Goal: Task Accomplishment & Management: Complete application form

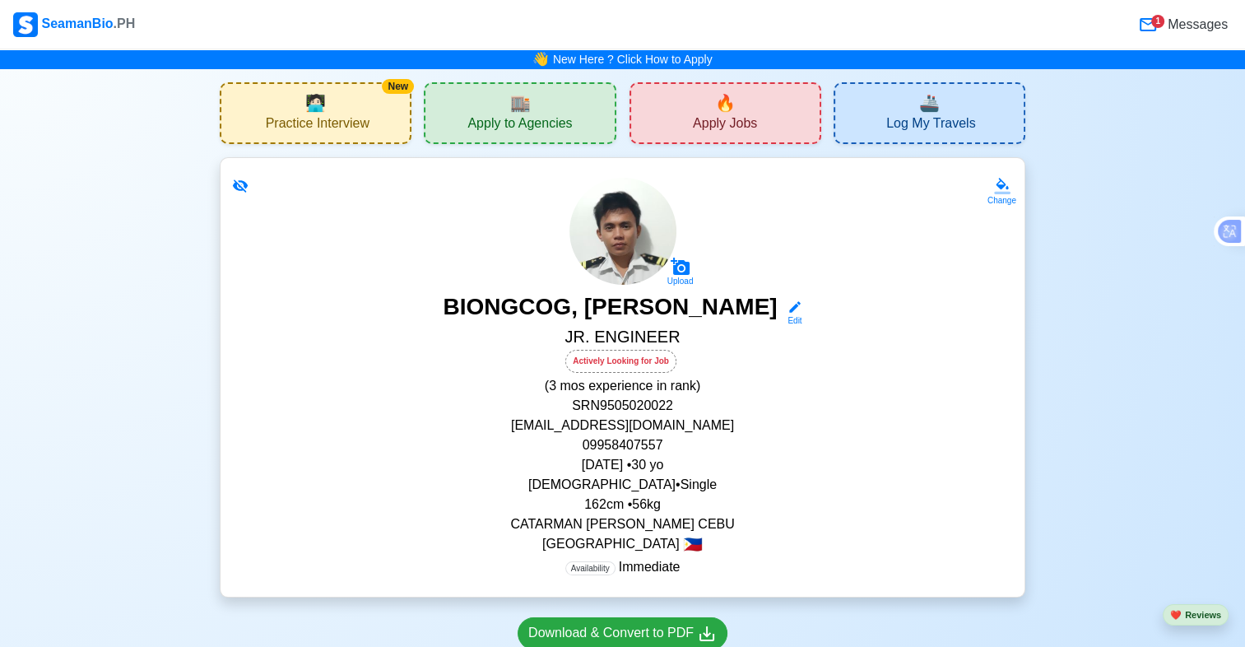
click at [531, 110] on div "🏬 Apply to Agencies" at bounding box center [520, 113] width 192 height 62
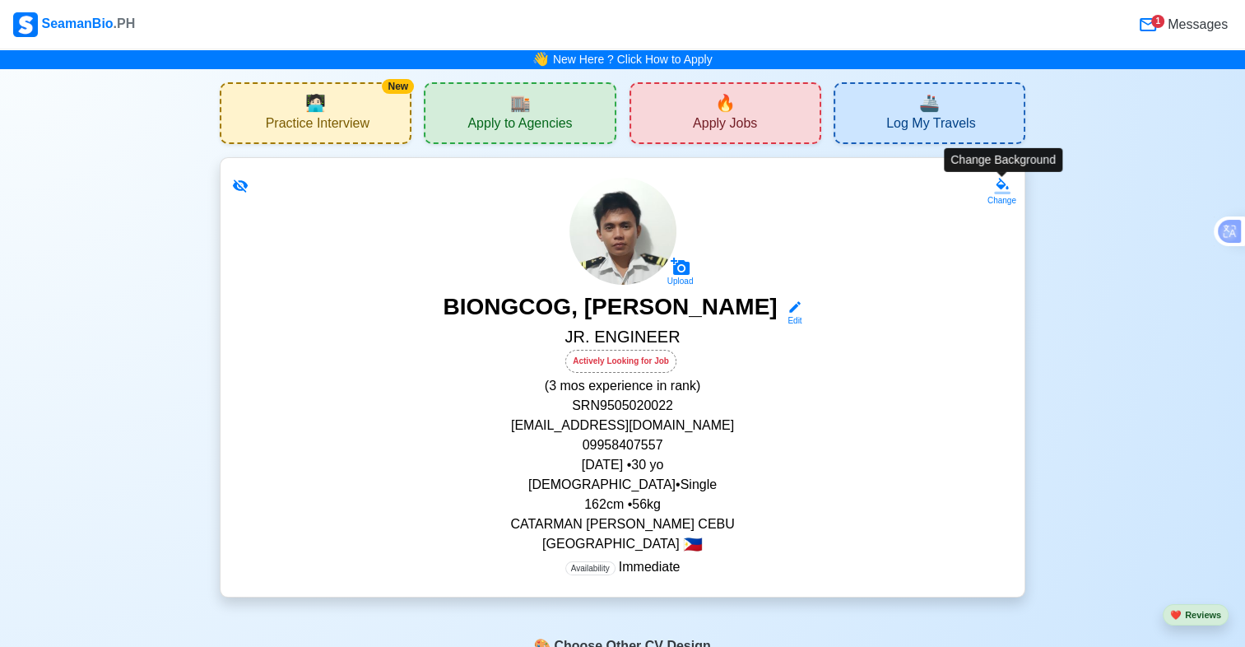
click at [998, 197] on div "Change" at bounding box center [1001, 200] width 29 height 12
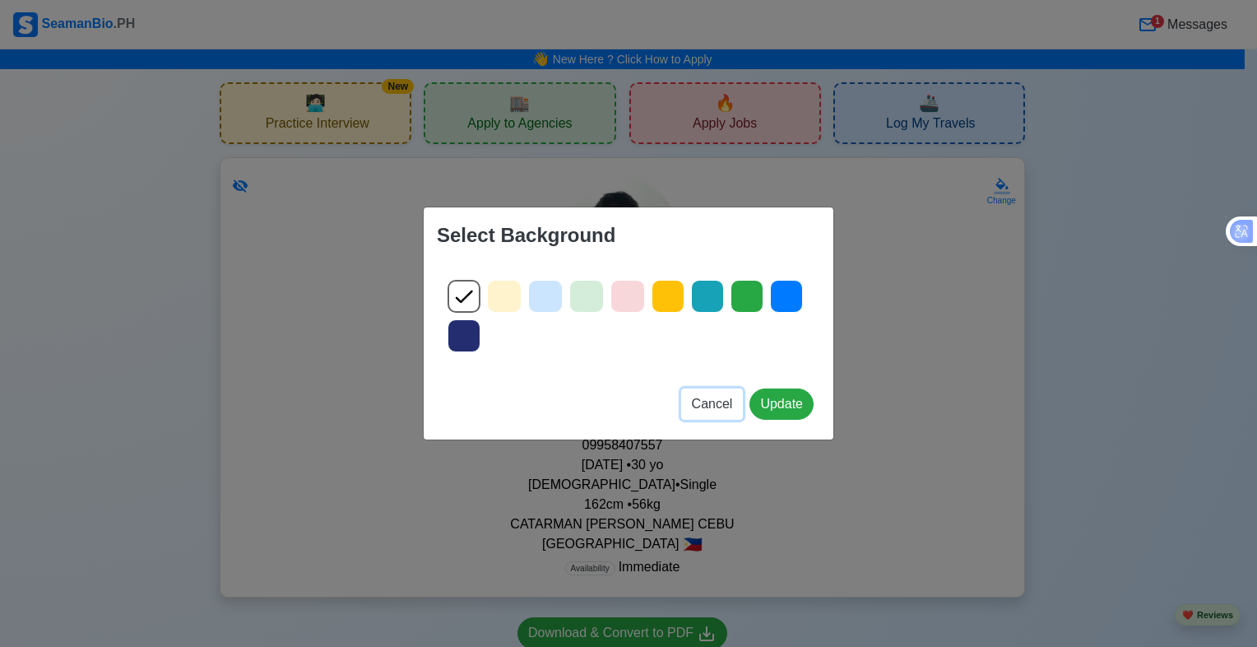
click at [704, 403] on span "Cancel" at bounding box center [712, 403] width 41 height 14
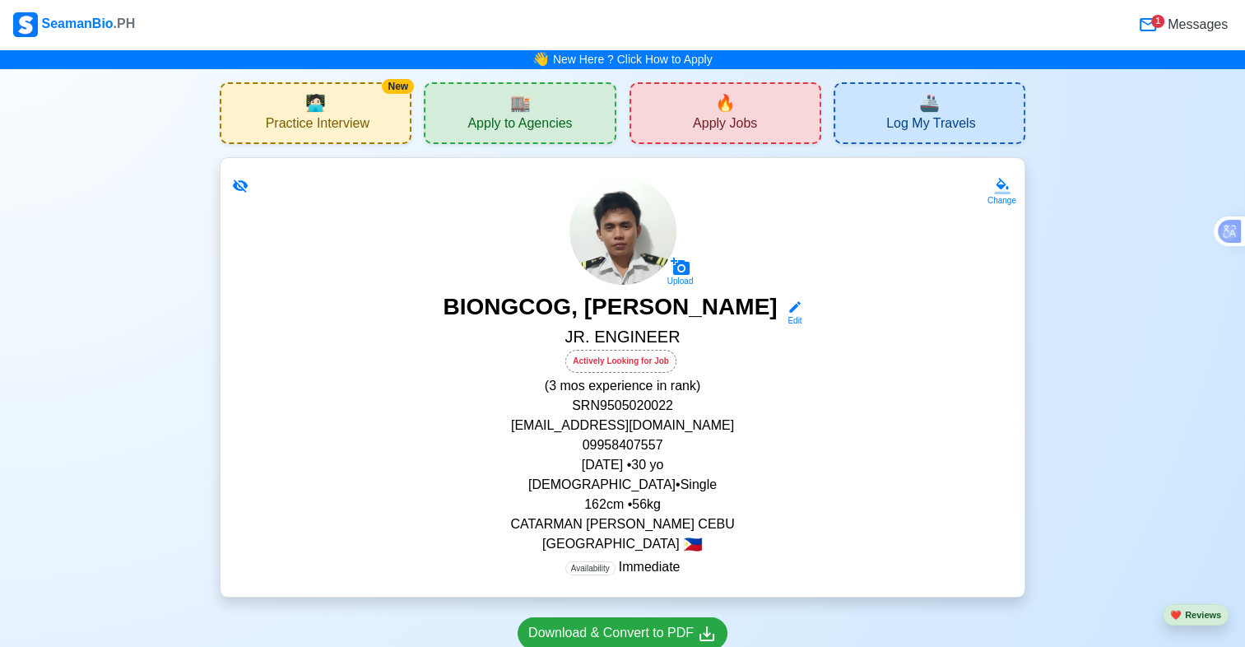
click at [593, 517] on p "CATARMAN [PERSON_NAME] CEBU" at bounding box center [622, 524] width 764 height 20
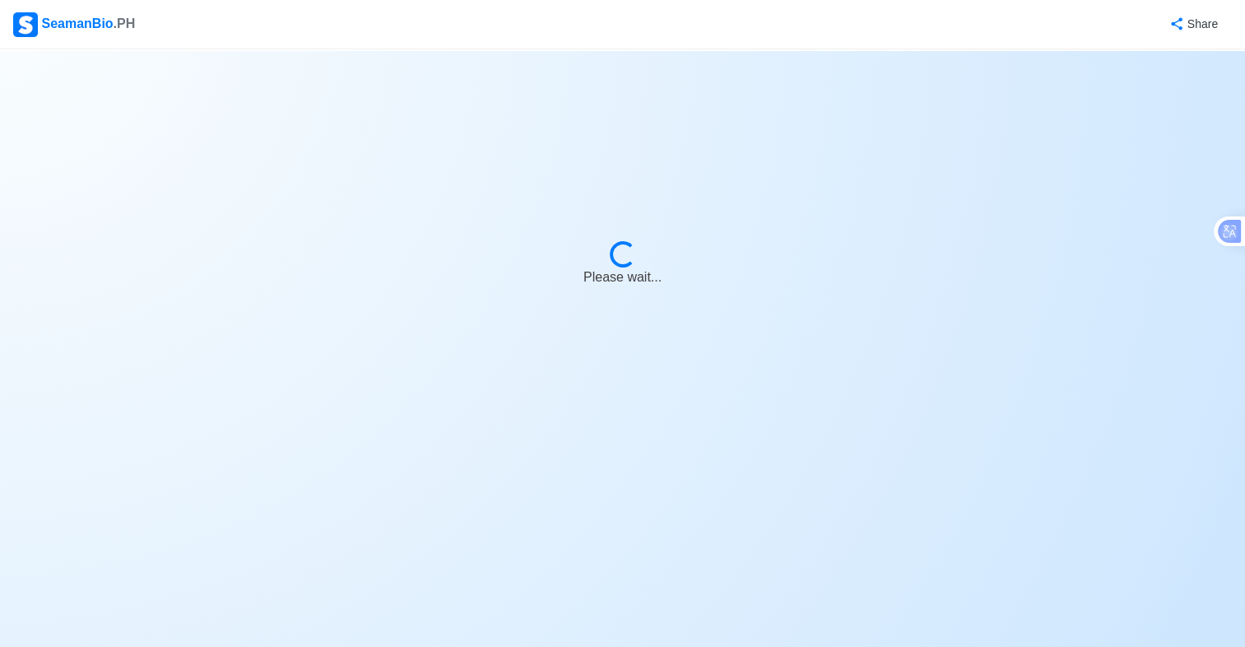
select select "Actively Looking for Job"
select select "Visible for Hiring"
select select "Single"
select select "[DEMOGRAPHIC_DATA]"
select select "PH"
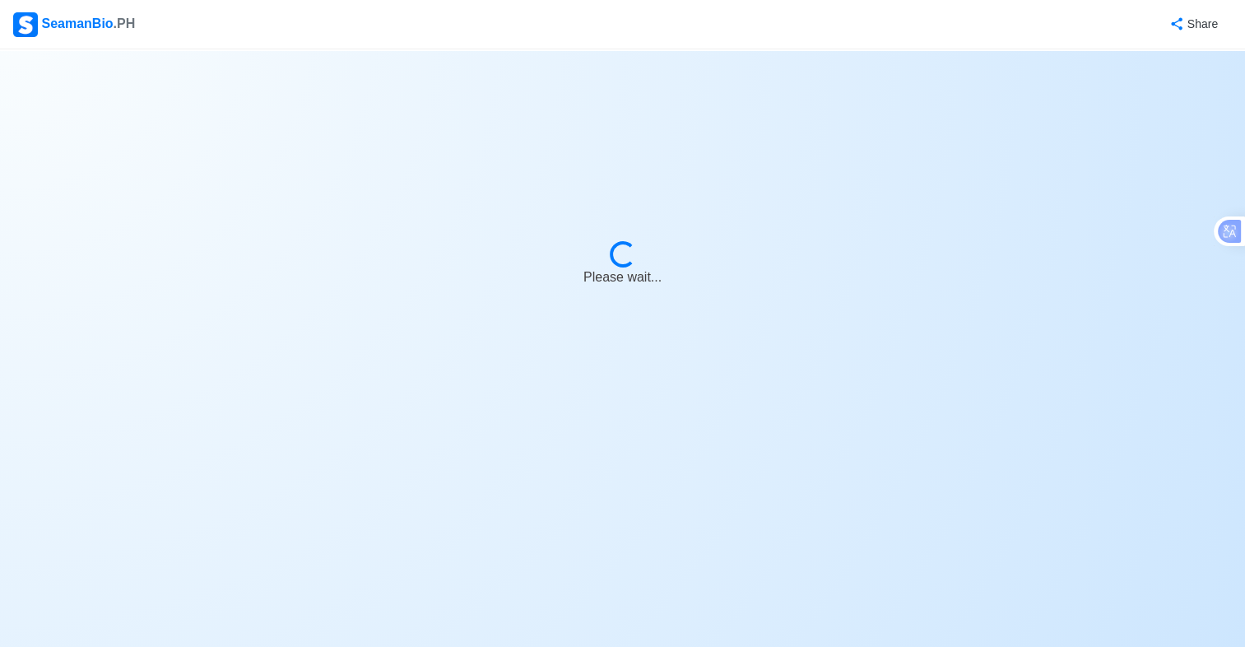
select select "0"
select select "3"
select select "4102416000000"
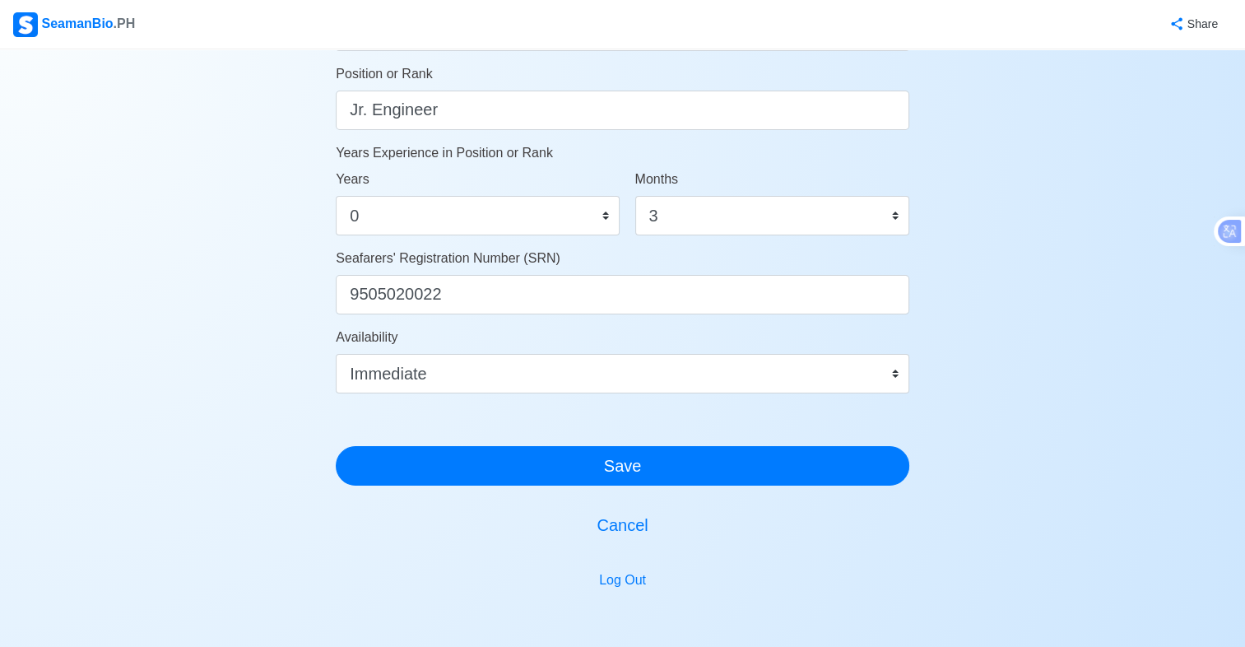
scroll to position [840, 0]
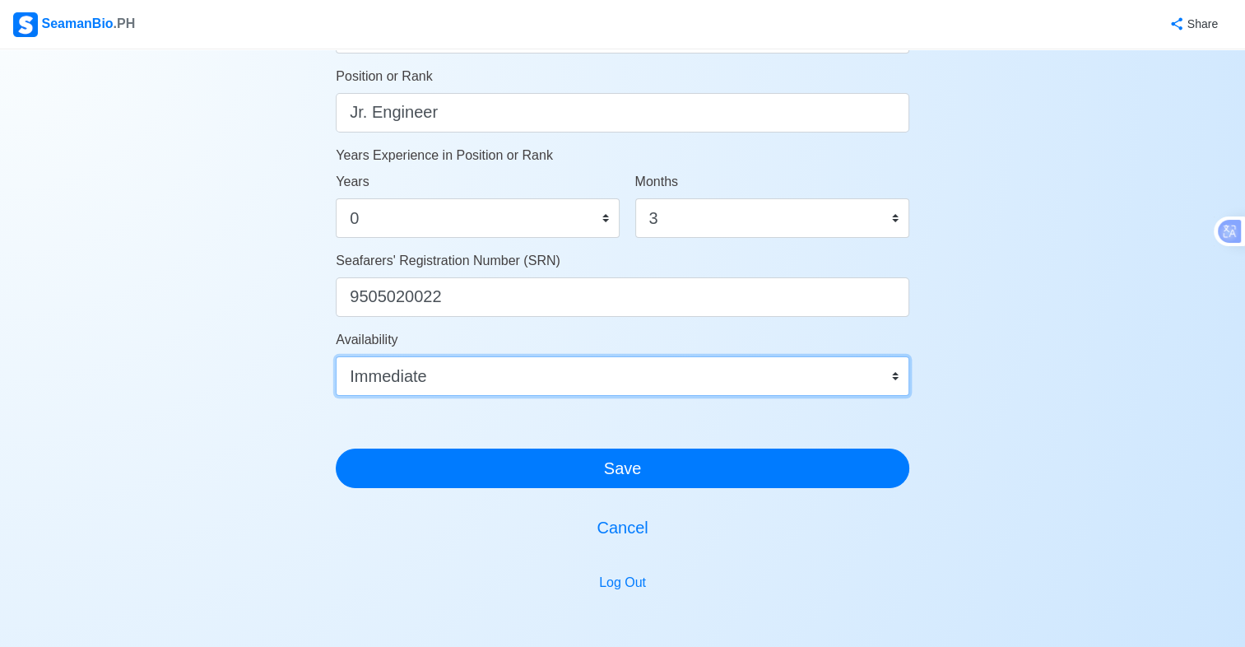
click at [619, 374] on select "Immediate [DATE] [DATE] [DATE] [DATE] [DATE] [DATE] [DATE] [DATE] [DATE]" at bounding box center [622, 375] width 573 height 39
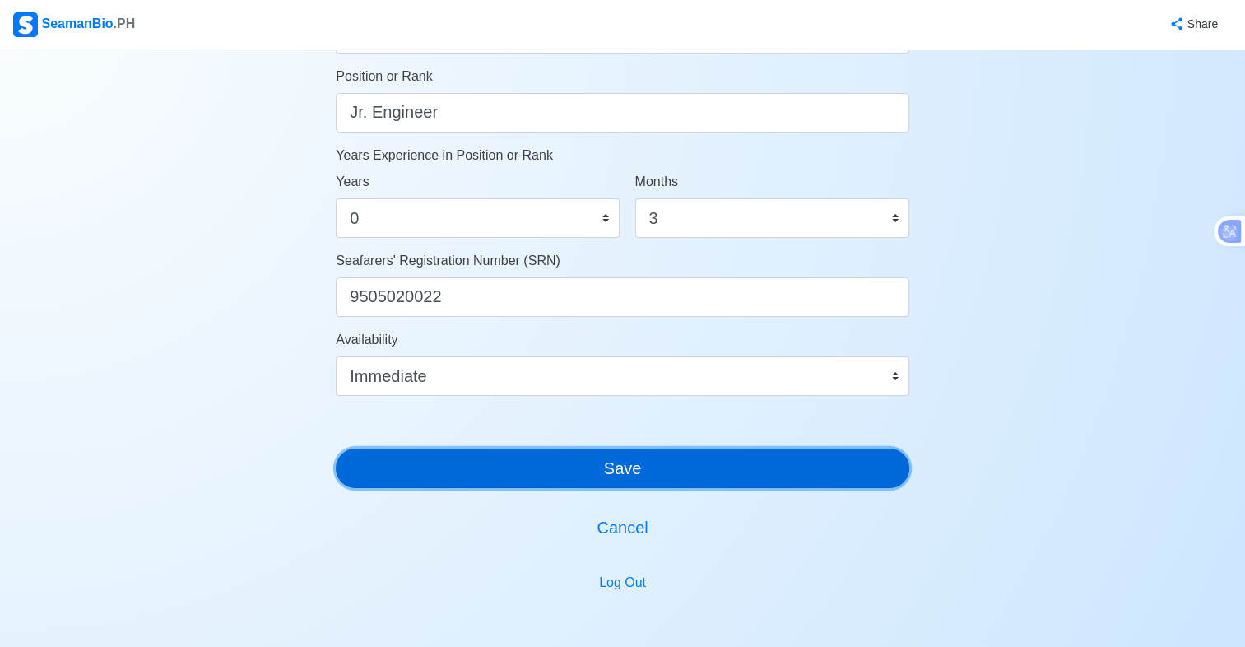
click at [605, 466] on button "Save" at bounding box center [622, 467] width 573 height 39
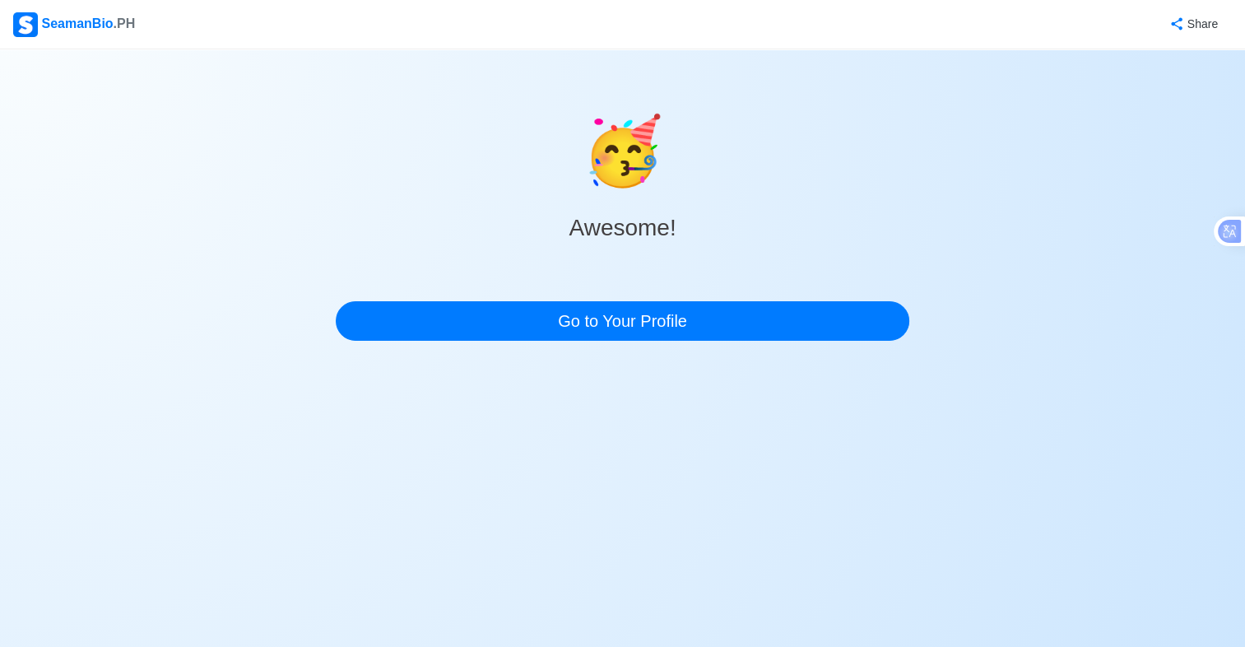
scroll to position [0, 0]
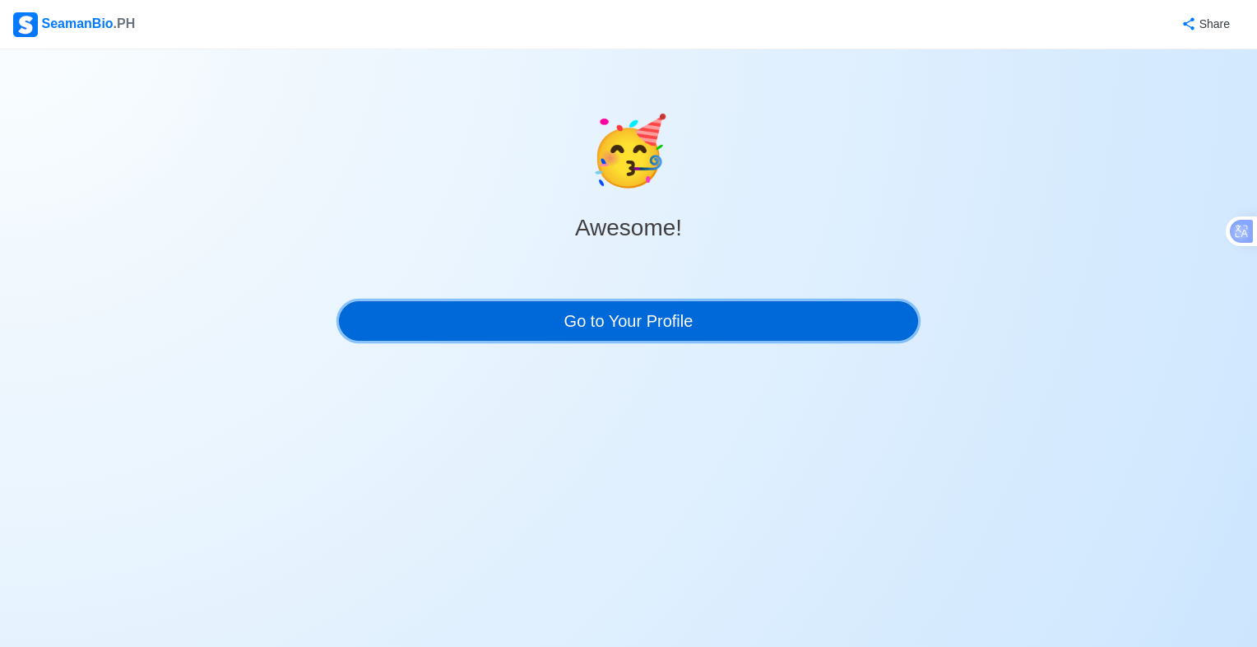
click at [662, 324] on link "Go to Your Profile" at bounding box center [628, 320] width 579 height 39
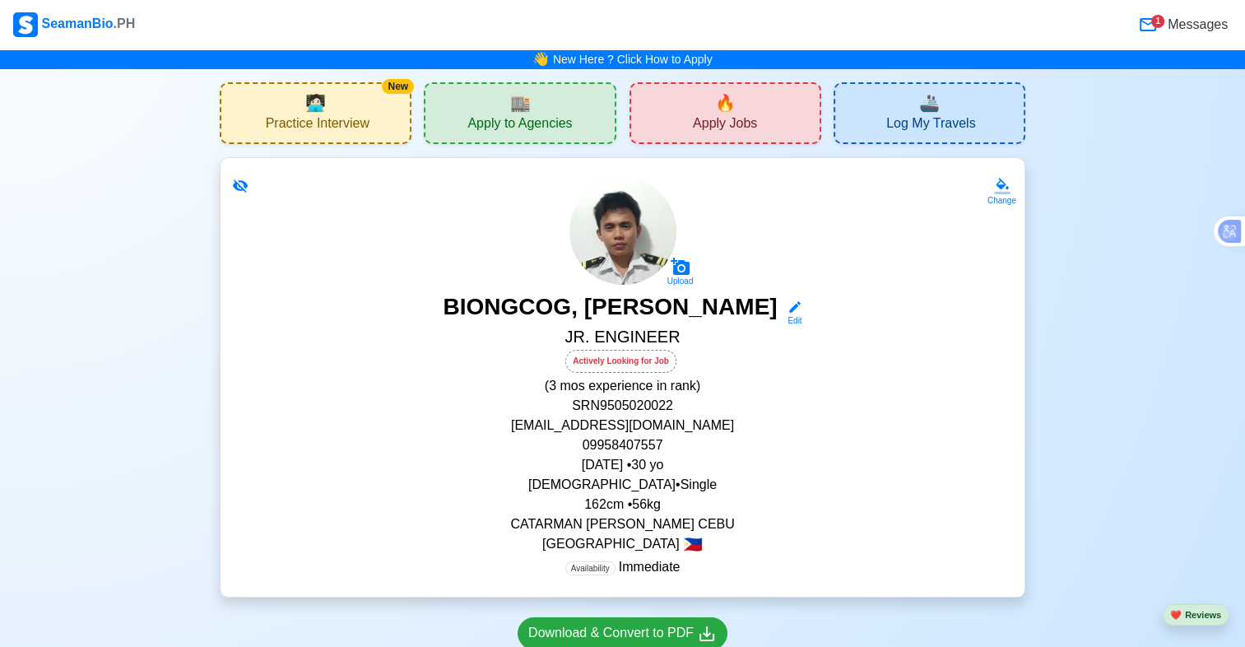
click at [532, 138] on div "🏬 Apply to Agencies" at bounding box center [520, 113] width 192 height 62
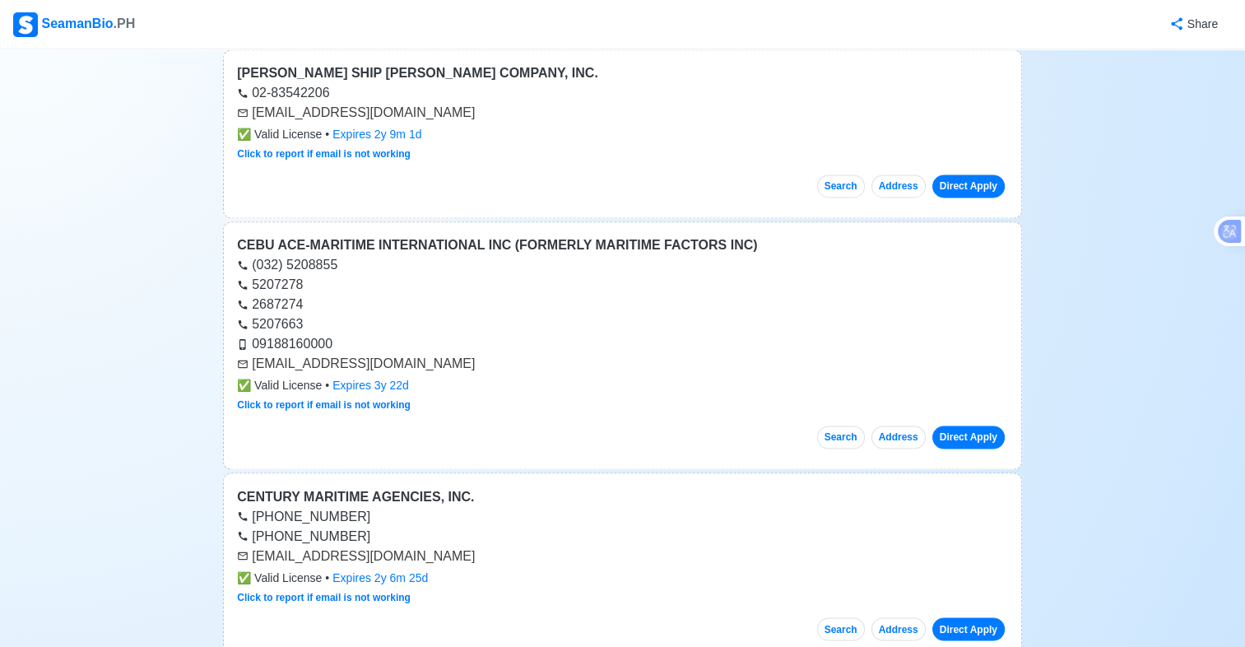
scroll to position [2636, 0]
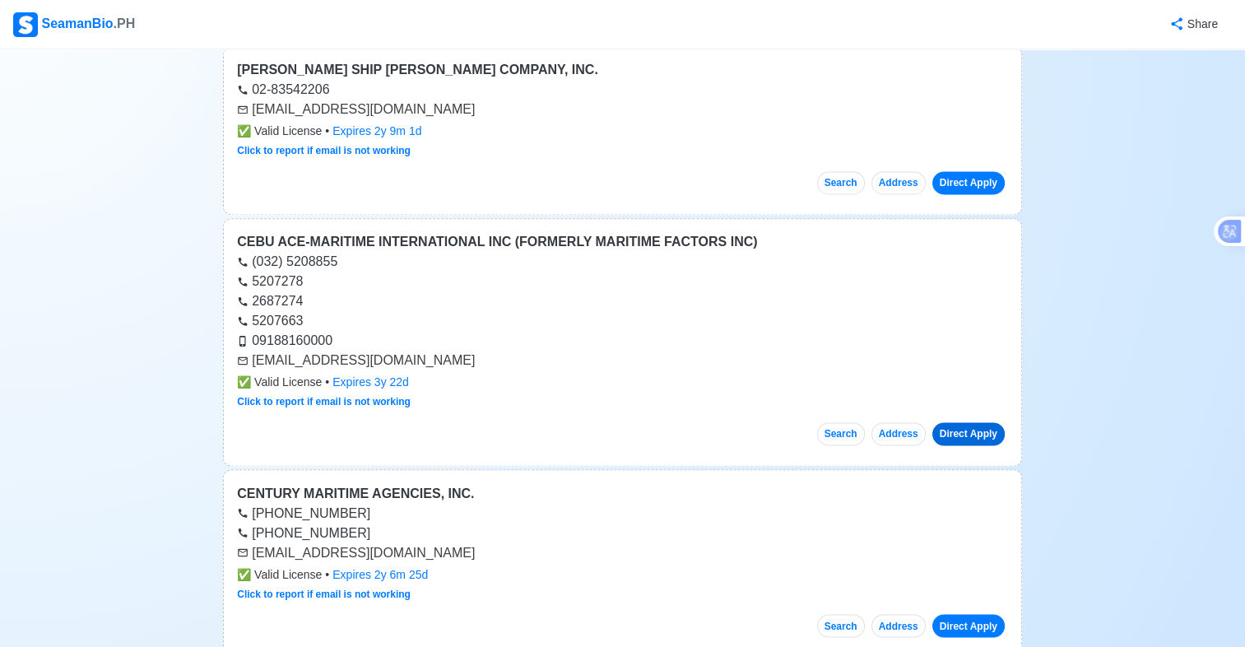
click at [972, 425] on link "Direct Apply" at bounding box center [968, 433] width 72 height 23
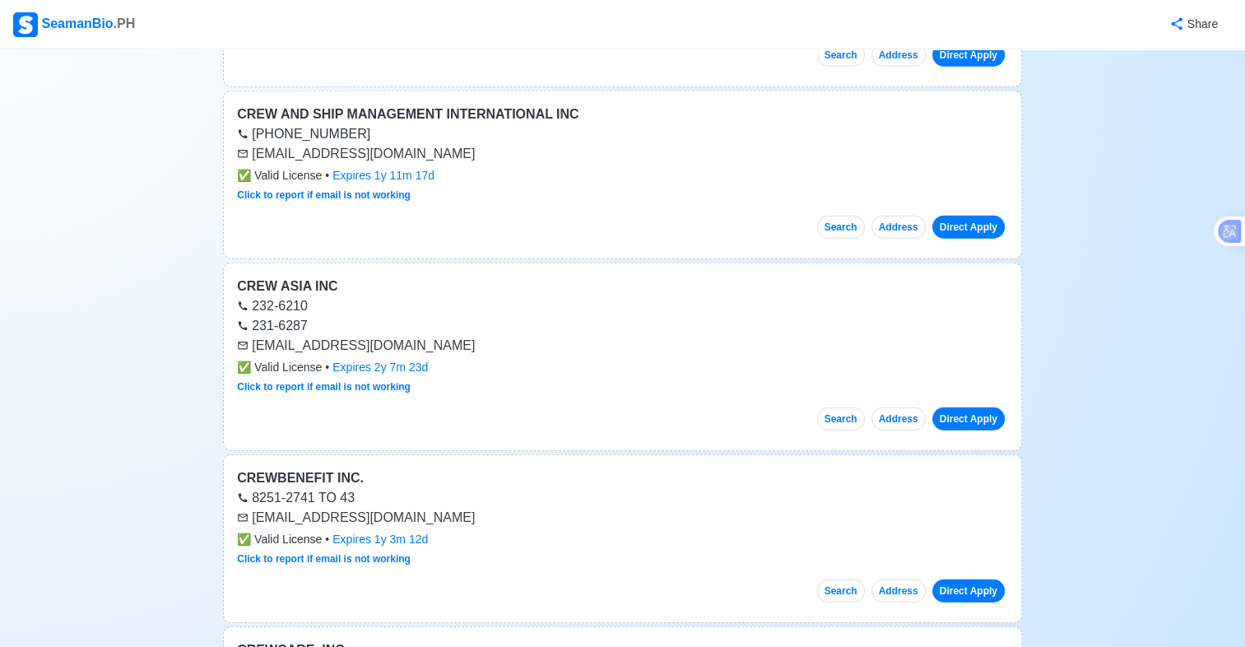
scroll to position [4549, 0]
